Goal: Find specific page/section: Find specific page/section

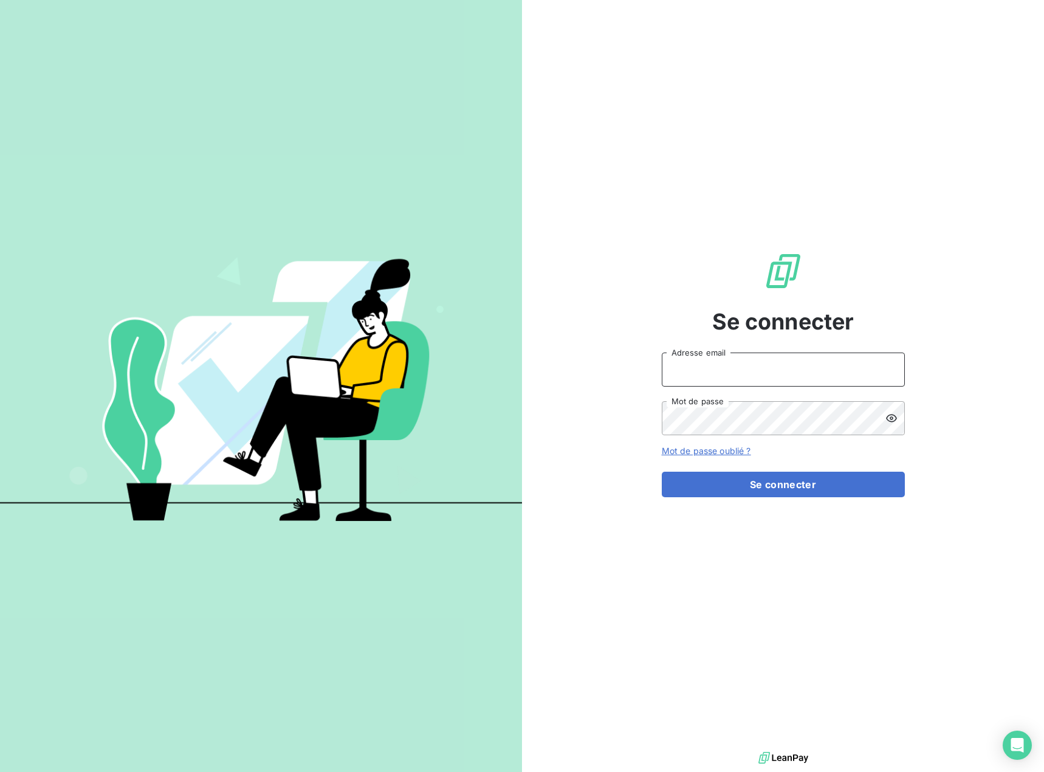
click at [727, 373] on input "Adresse email" at bounding box center [783, 370] width 243 height 34
type input "fcebrian@joffeassocies.com"
click at [720, 486] on button "Se connecter" at bounding box center [783, 485] width 243 height 26
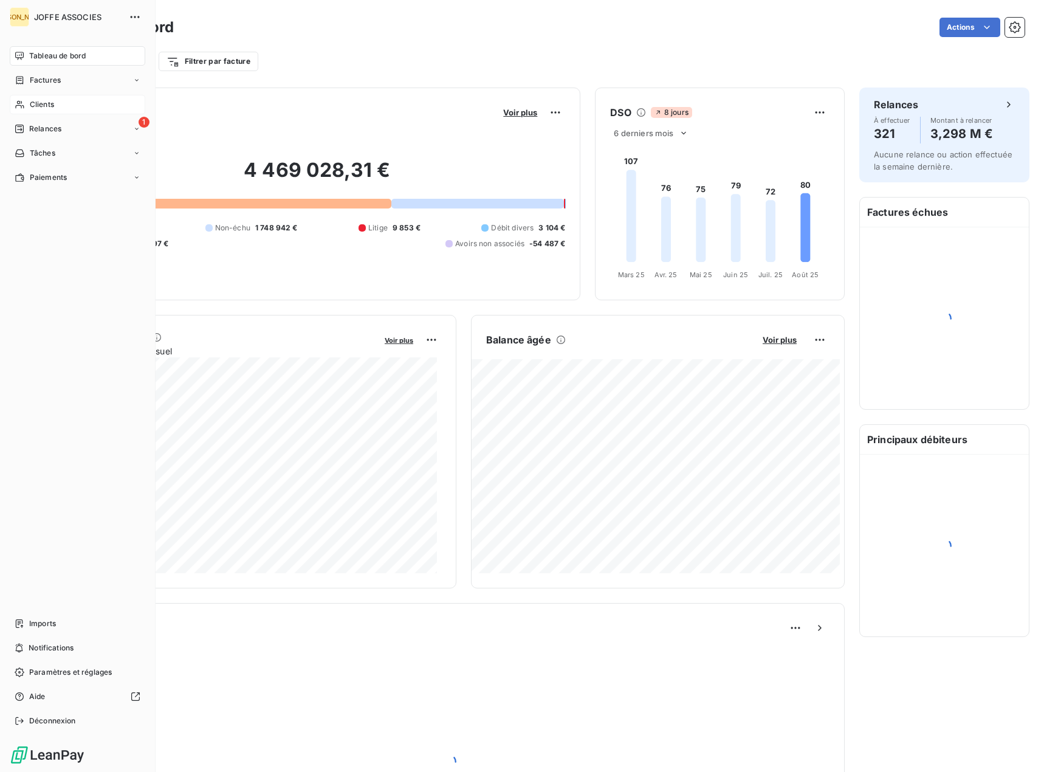
click at [15, 102] on icon at bounding box center [20, 105] width 10 height 10
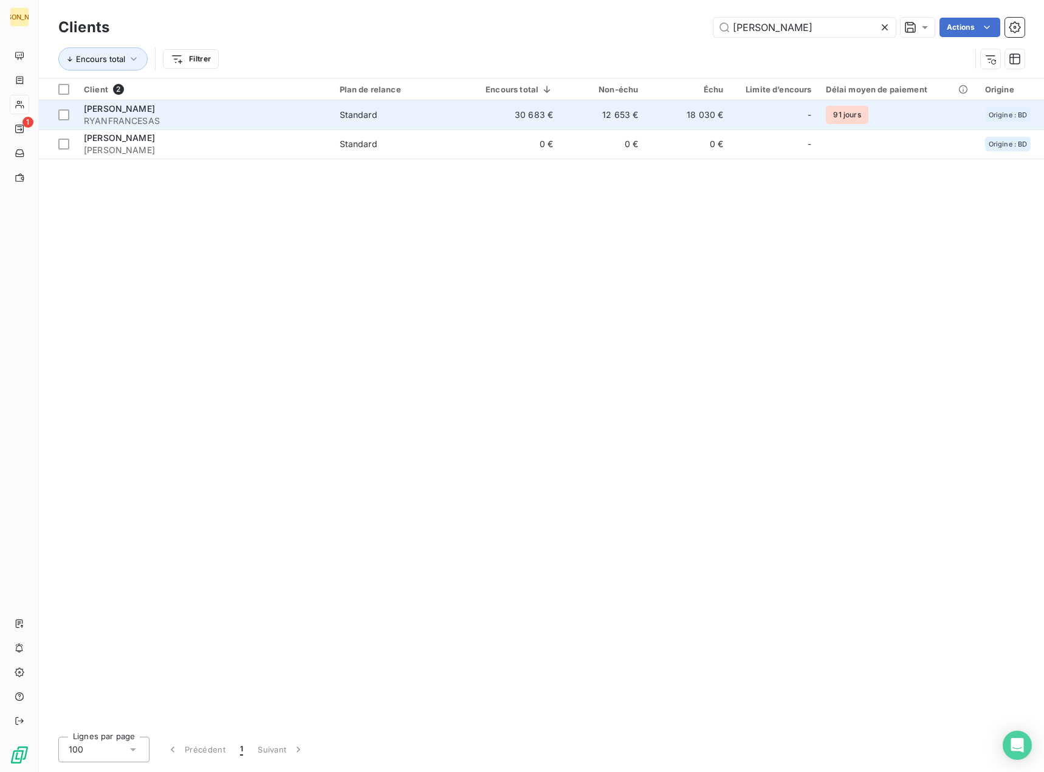
type input "[PERSON_NAME]"
click at [712, 108] on td "18 030 €" at bounding box center [687, 114] width 85 height 29
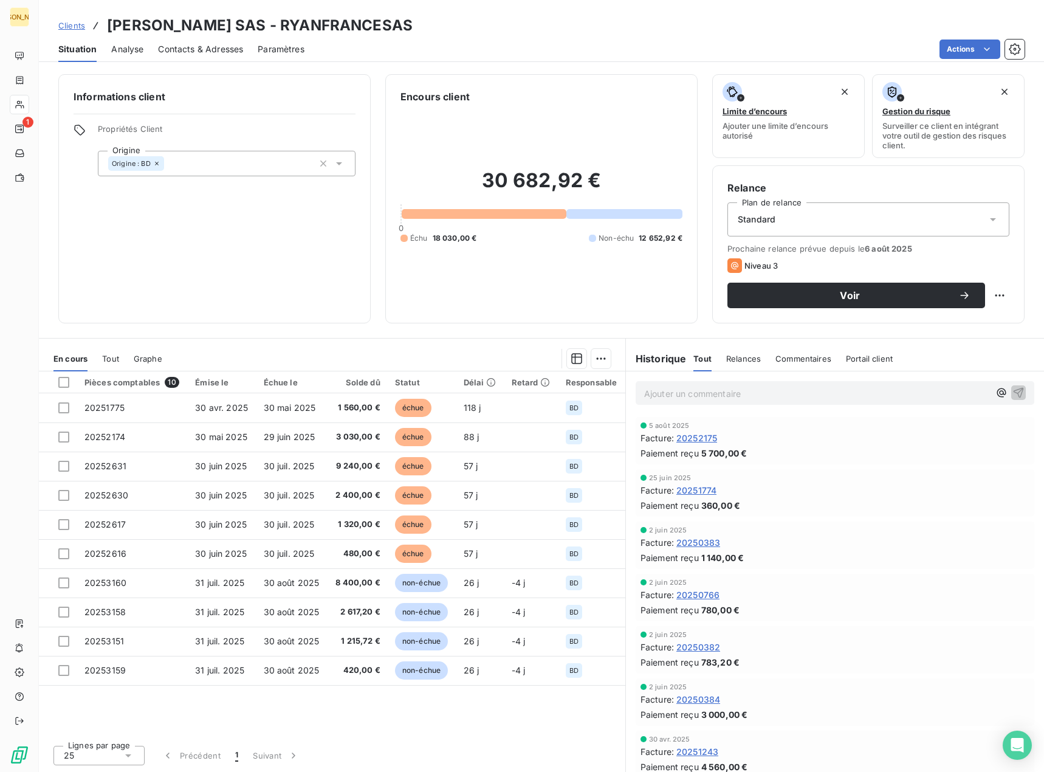
click at [75, 21] on span "Clients" at bounding box center [71, 26] width 27 height 10
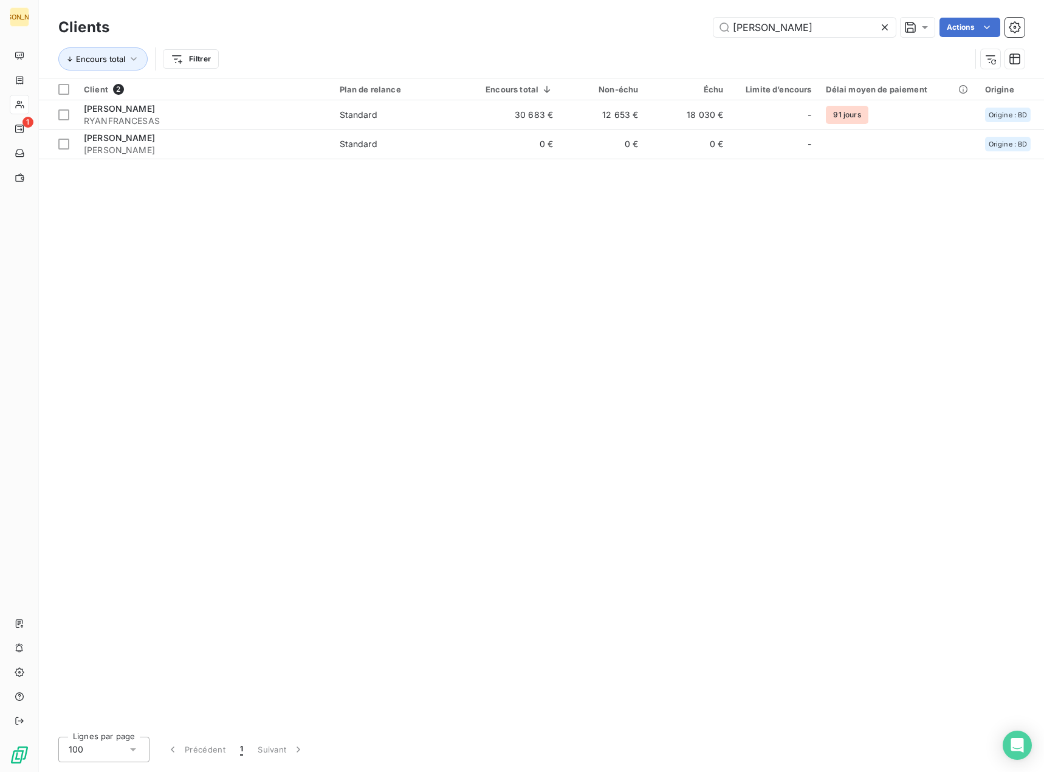
drag, startPoint x: 802, startPoint y: 19, endPoint x: 608, endPoint y: 26, distance: 193.4
click at [608, 26] on div "[PERSON_NAME] Actions" at bounding box center [574, 27] width 901 height 19
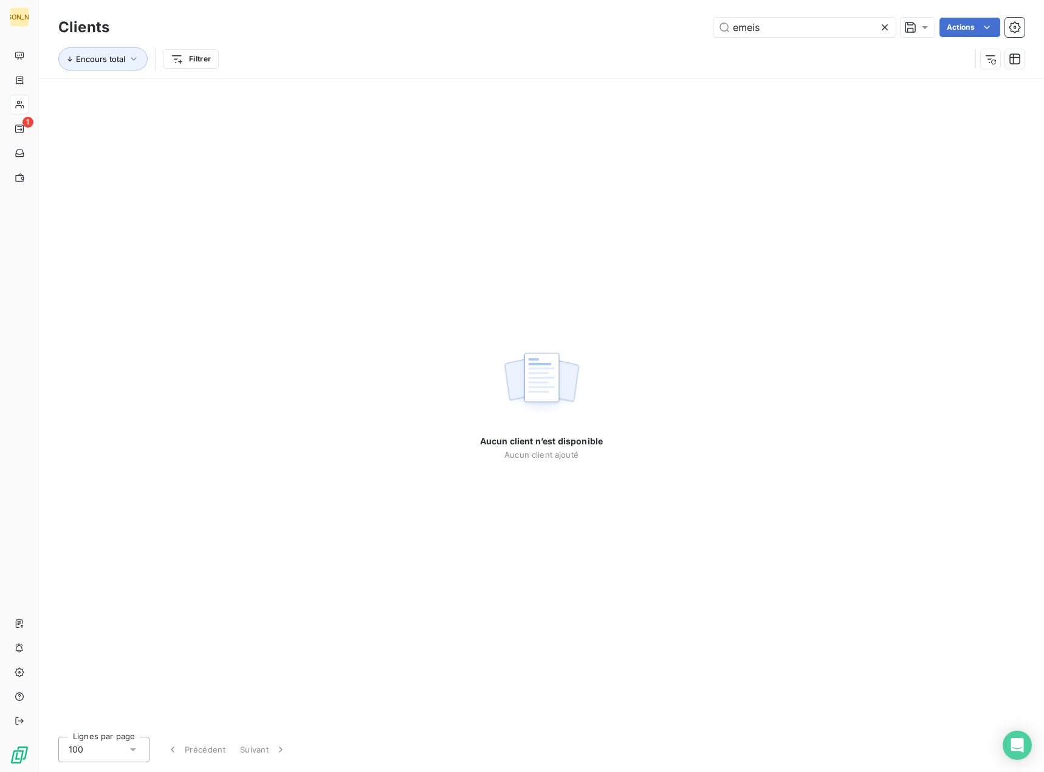
type input "emeis"
